Goal: Navigation & Orientation: Find specific page/section

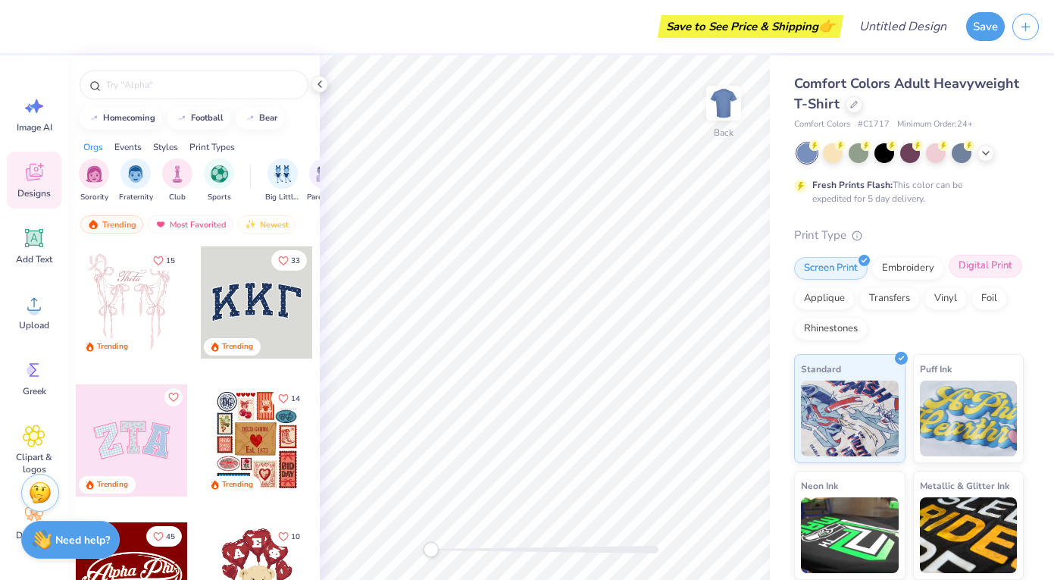
click at [990, 271] on div "Digital Print" at bounding box center [985, 266] width 73 height 23
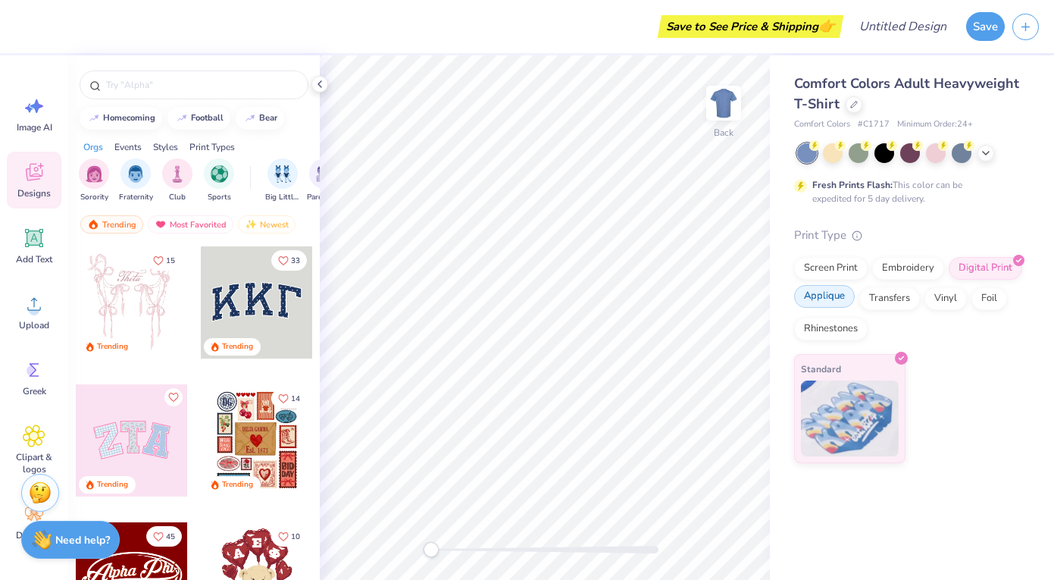
click at [831, 301] on div "Applique" at bounding box center [824, 296] width 61 height 23
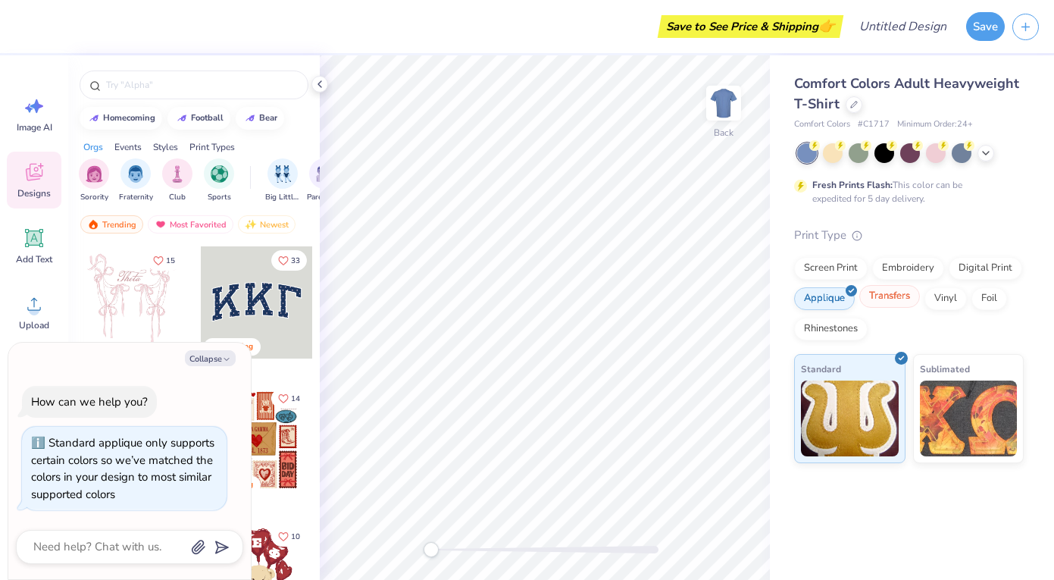
click at [885, 302] on div "Transfers" at bounding box center [889, 296] width 61 height 23
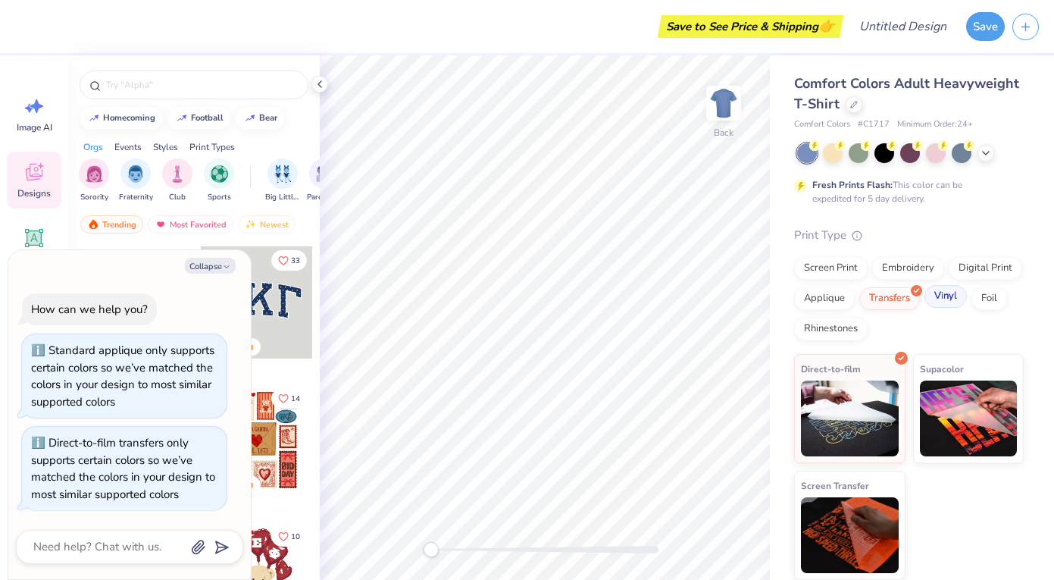
click at [929, 302] on div "Vinyl" at bounding box center [945, 296] width 42 height 23
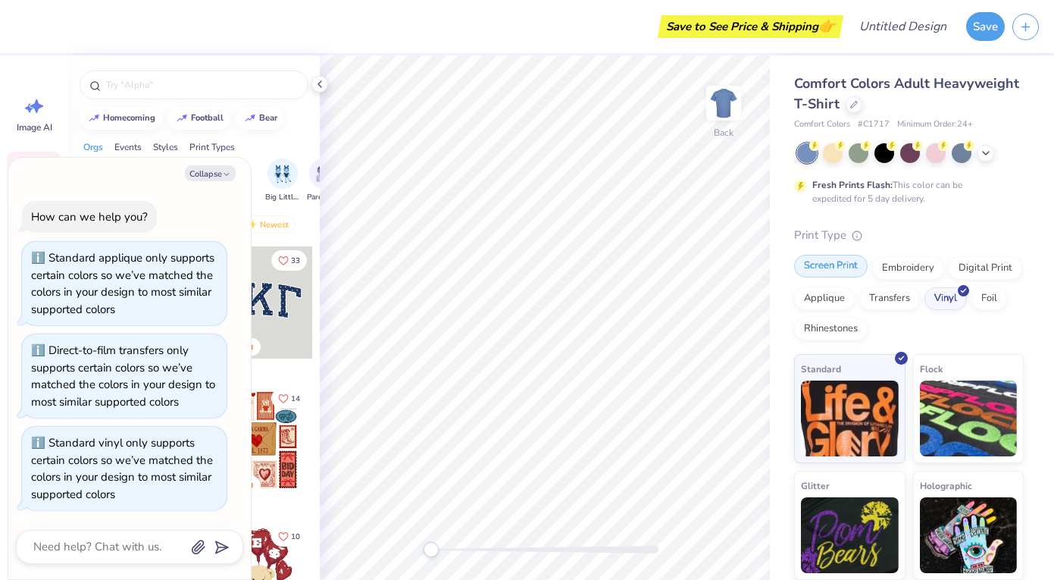
click at [836, 272] on div "Screen Print" at bounding box center [830, 266] width 73 height 23
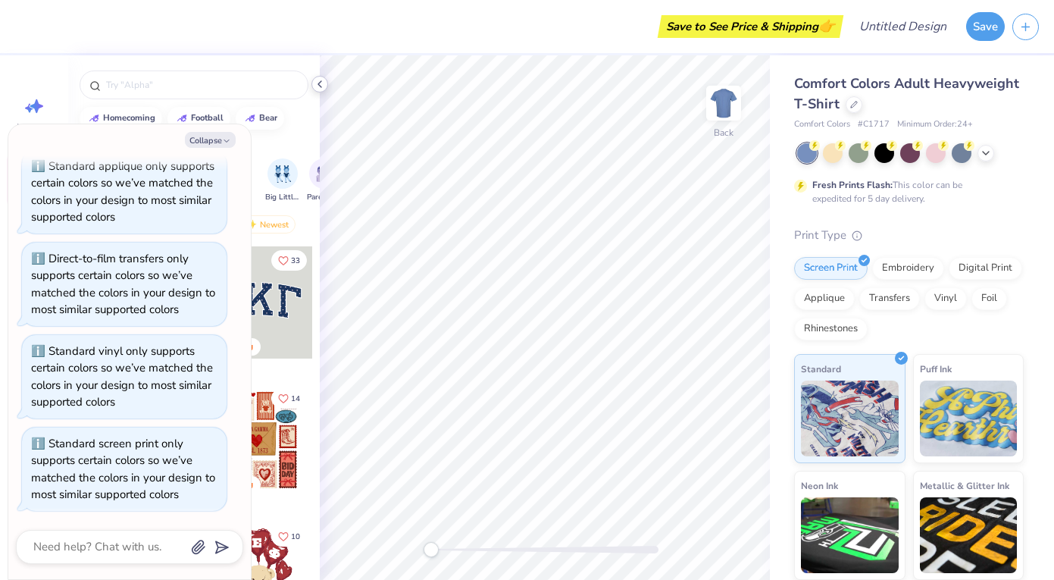
click at [316, 89] on icon at bounding box center [320, 84] width 12 height 12
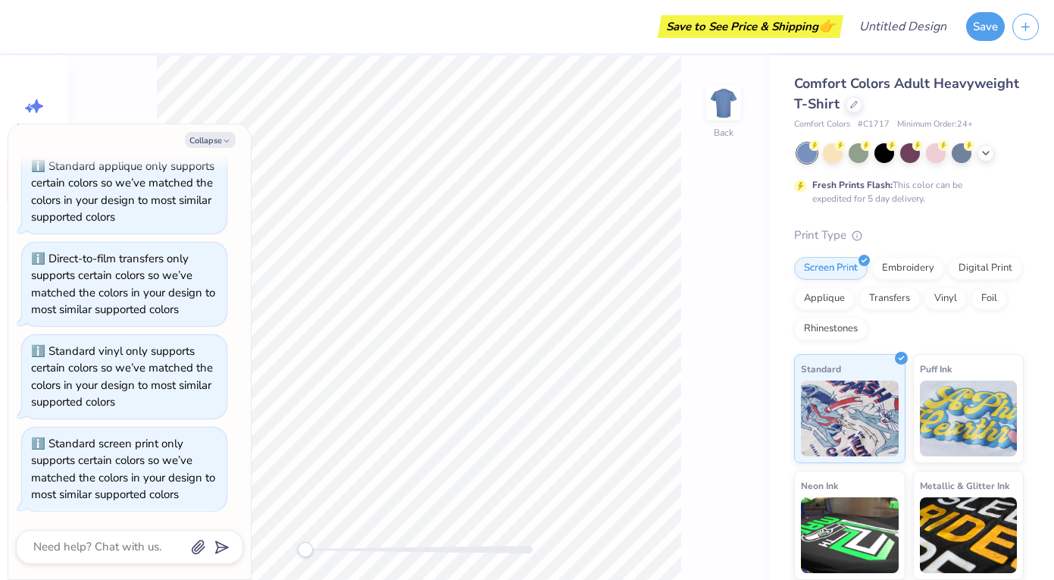
click at [681, 139] on div "Back" at bounding box center [419, 317] width 702 height 524
click at [136, 83] on div "Back" at bounding box center [419, 317] width 702 height 524
click at [211, 133] on button "Collapse" at bounding box center [210, 140] width 51 height 16
type textarea "x"
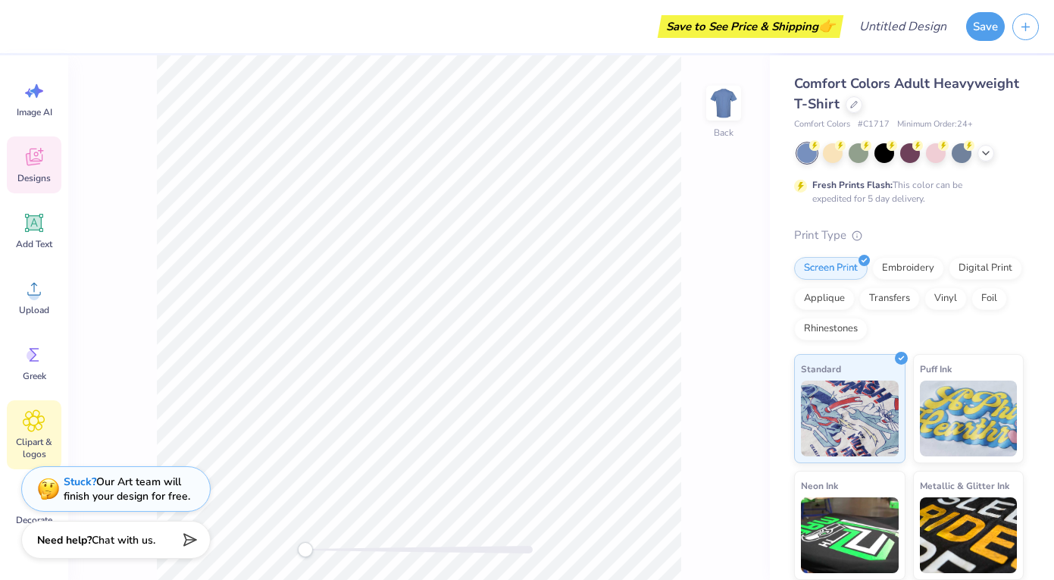
scroll to position [0, 0]
